Goal: Use online tool/utility: Use online tool/utility

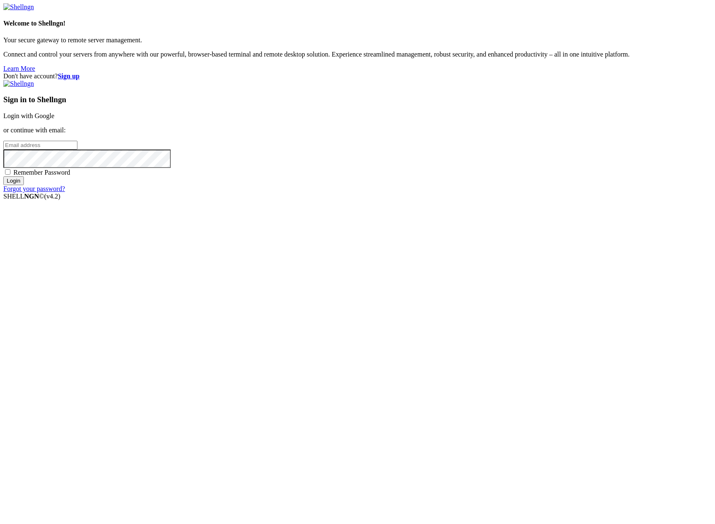
click at [77, 149] on input "email" at bounding box center [40, 145] width 74 height 9
type input "[PERSON_NAME][EMAIL_ADDRESS][DOMAIN_NAME]"
click at [24, 185] on input "Login" at bounding box center [13, 180] width 21 height 9
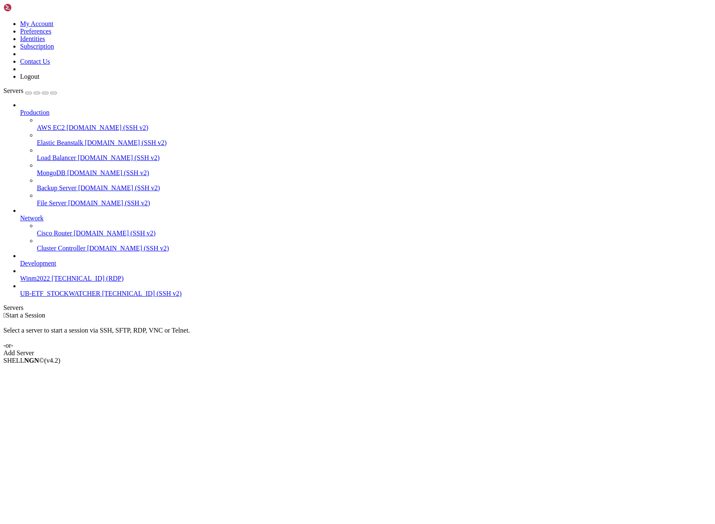
click at [59, 297] on span "UB-ETF_STOCKWATCHER" at bounding box center [60, 293] width 80 height 7
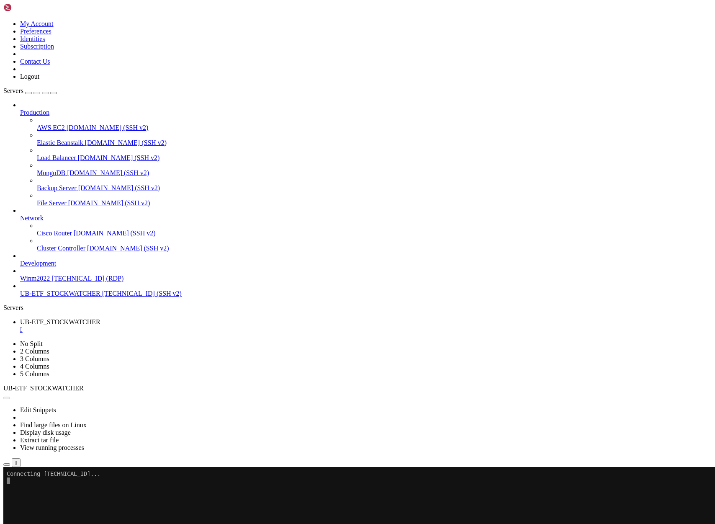
click at [59, 297] on span "UB-ETF_STOCKWATCHER" at bounding box center [60, 293] width 80 height 7
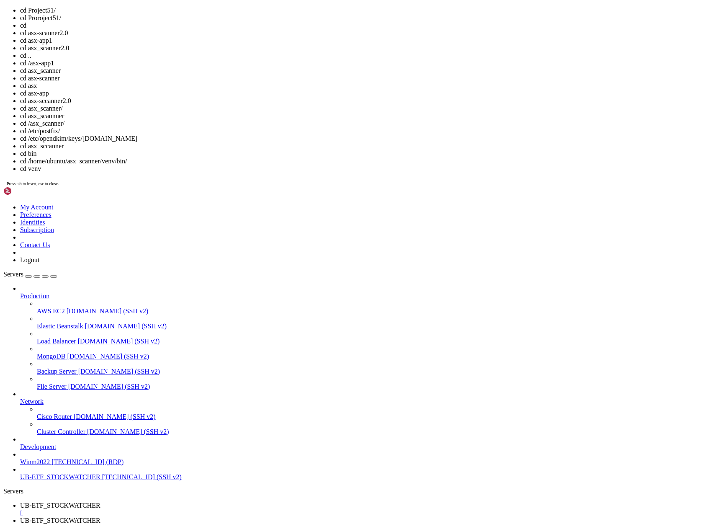
scroll to position [94, 0]
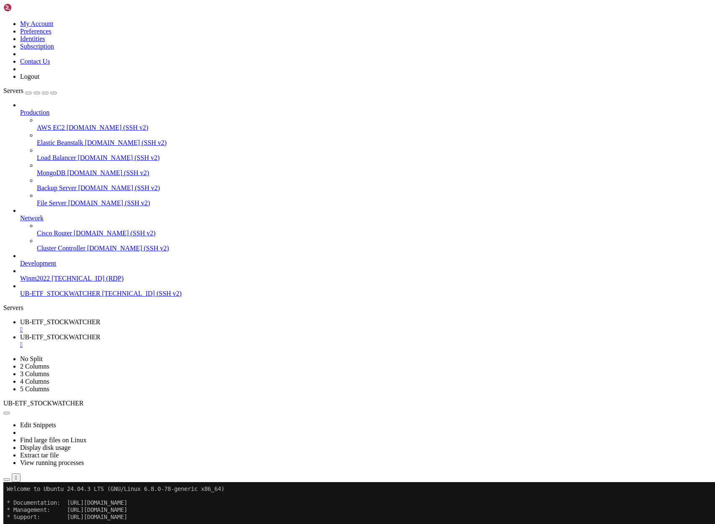
click at [100, 318] on span "UB-ETF_STOCKWATCHER" at bounding box center [60, 321] width 80 height 7
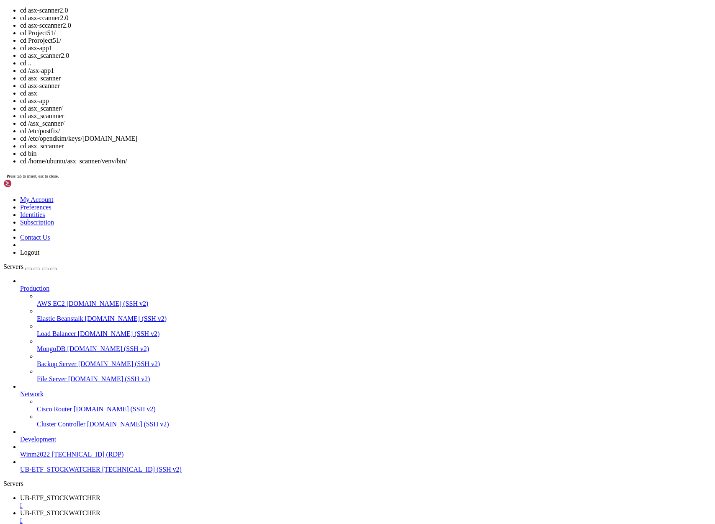
scroll to position [334, 0]
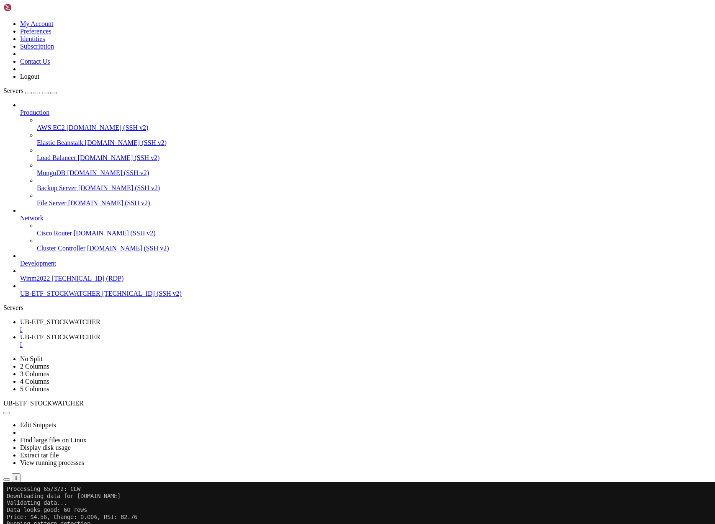
click at [100, 333] on span "UB-ETF_STOCKWATCHER" at bounding box center [60, 336] width 80 height 7
drag, startPoint x: 8, startPoint y: 856, endPoint x: 59, endPoint y: 918, distance: 80.0
drag, startPoint x: 7, startPoint y: 835, endPoint x: 124, endPoint y: 1020, distance: 218.7
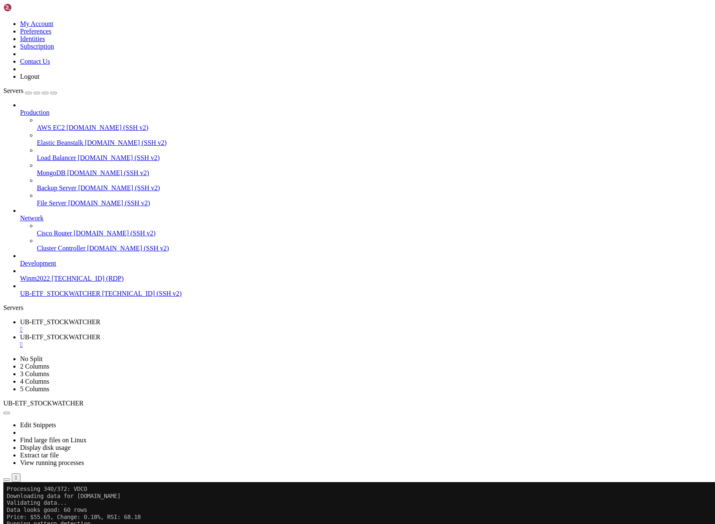
click at [100, 318] on span "UB-ETF_STOCKWATCHER" at bounding box center [60, 321] width 80 height 7
drag, startPoint x: 229, startPoint y: 943, endPoint x: 8, endPoint y: 880, distance: 229.8
